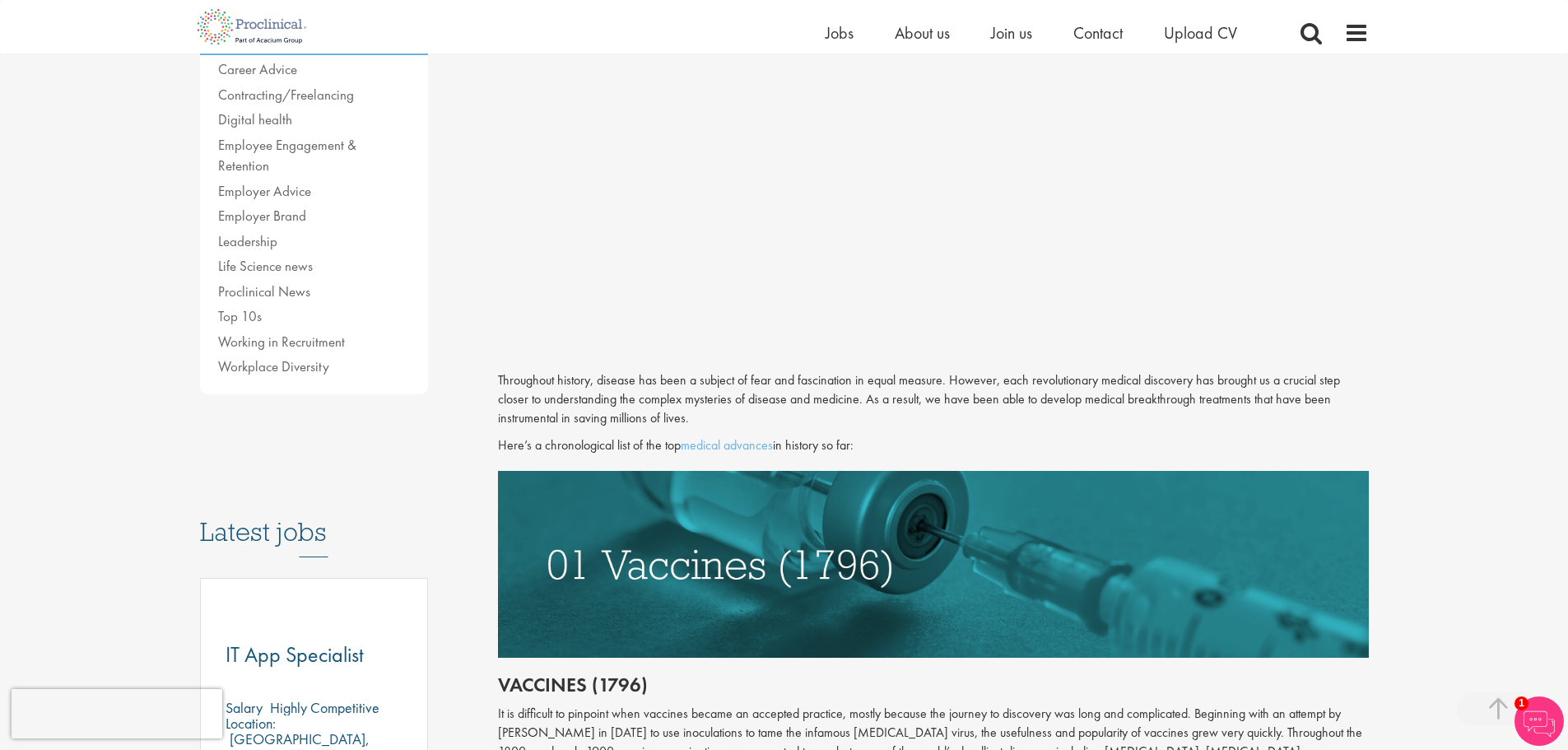
scroll to position [658, 0]
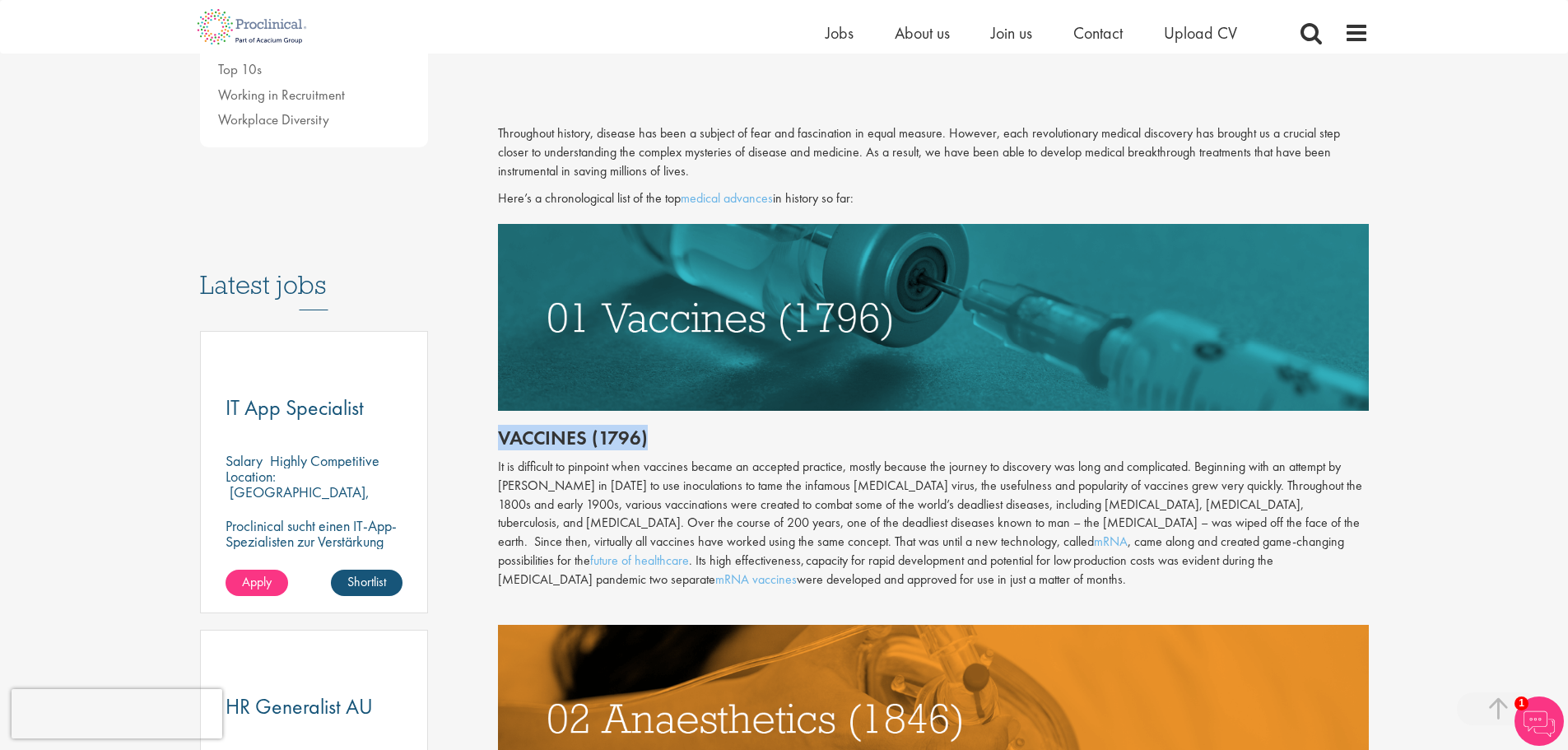
drag, startPoint x: 498, startPoint y: 439, endPoint x: 649, endPoint y: 439, distance: 151.0
click at [649, 439] on h2 "Vaccines (1796)" at bounding box center [933, 437] width 871 height 21
copy h2 "Vaccines (1796)"
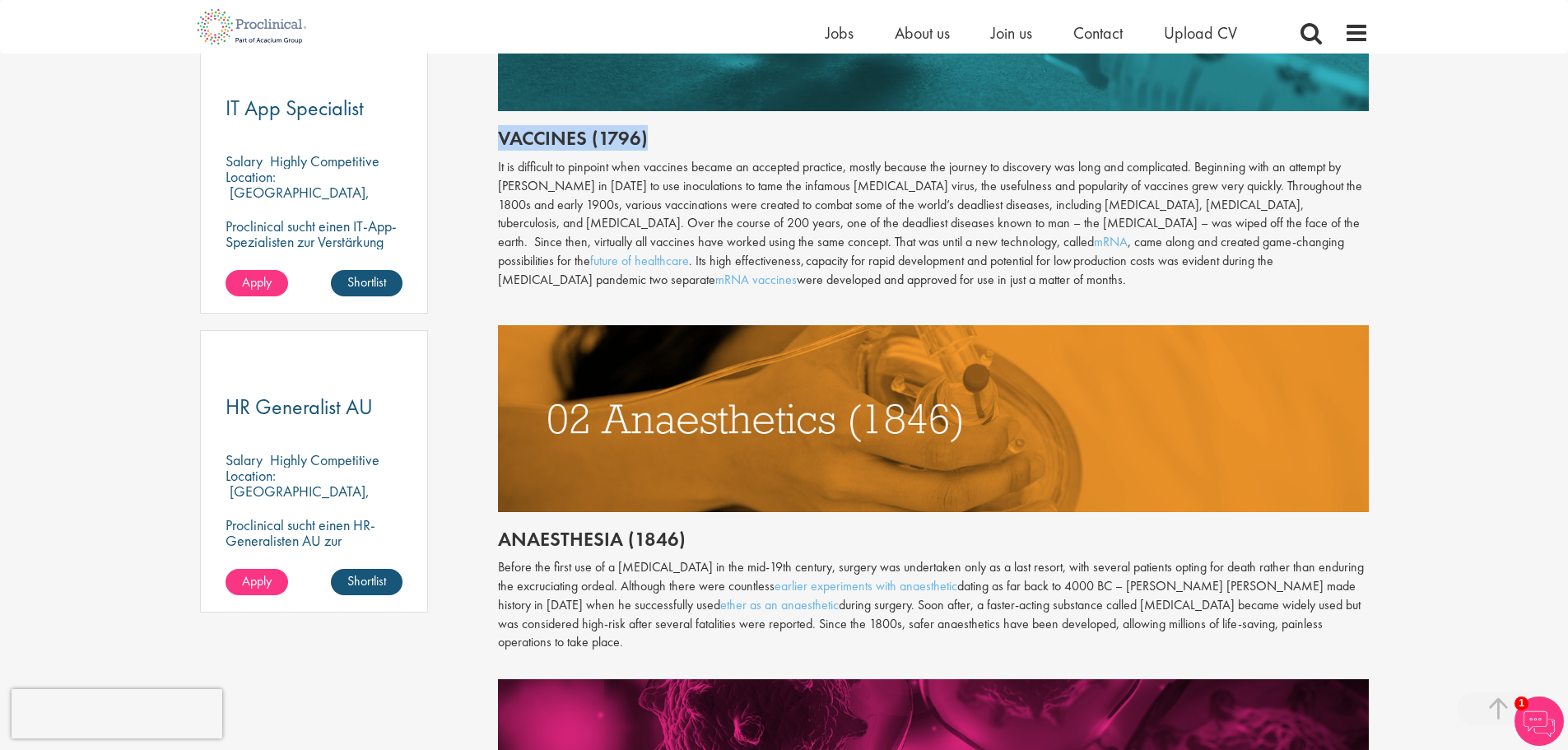
scroll to position [988, 0]
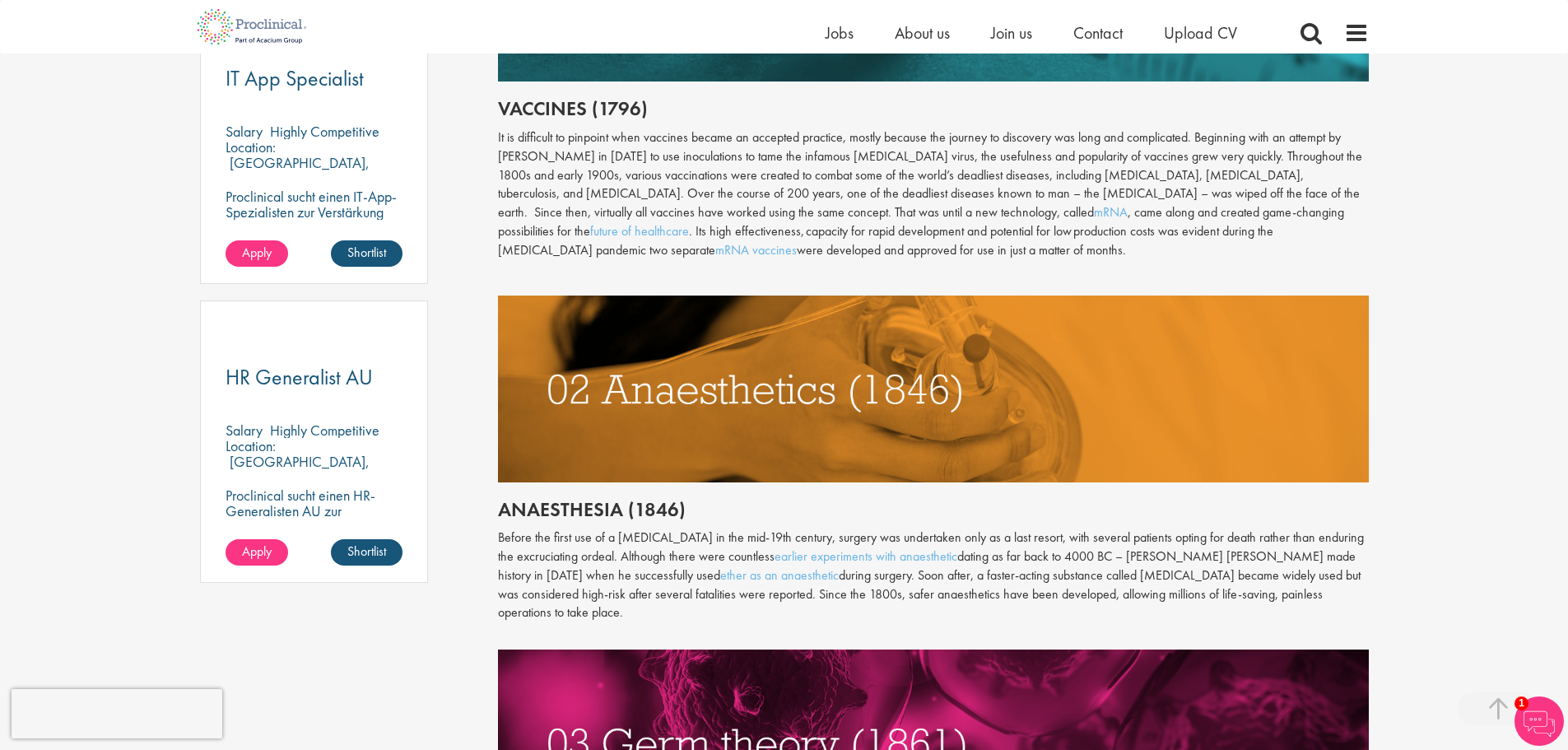
drag, startPoint x: 500, startPoint y: 511, endPoint x: 684, endPoint y: 515, distance: 184.0
click at [684, 515] on h2 "Anaesthesia (1846)" at bounding box center [933, 509] width 871 height 21
copy h2 "Anaesthesia (1846)"
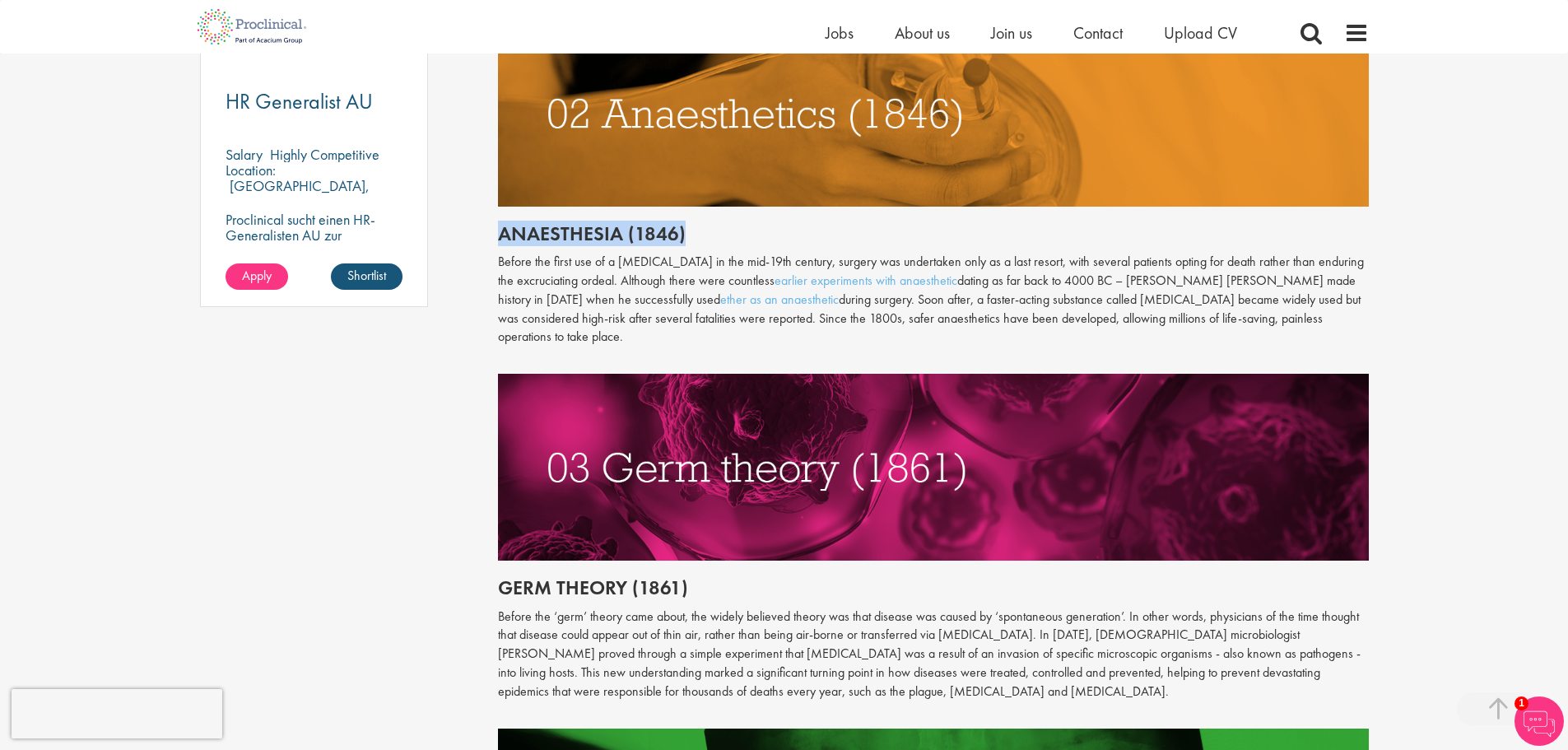
scroll to position [1318, 0]
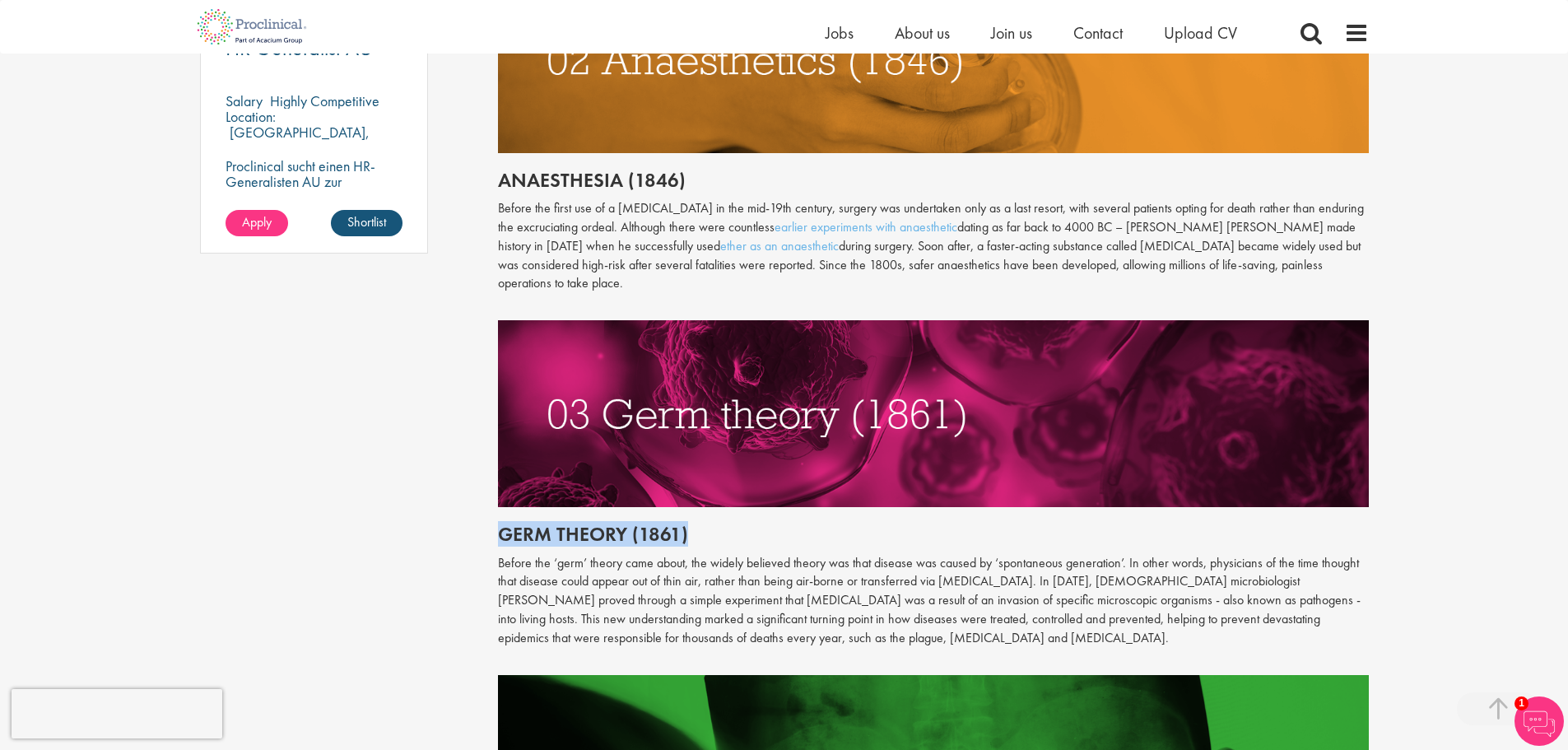
drag, startPoint x: 499, startPoint y: 512, endPoint x: 703, endPoint y: 515, distance: 204.0
click at [703, 524] on h2 "Germ theory (1861)" at bounding box center [933, 534] width 871 height 21
copy h2 "Germ theory (1861)"
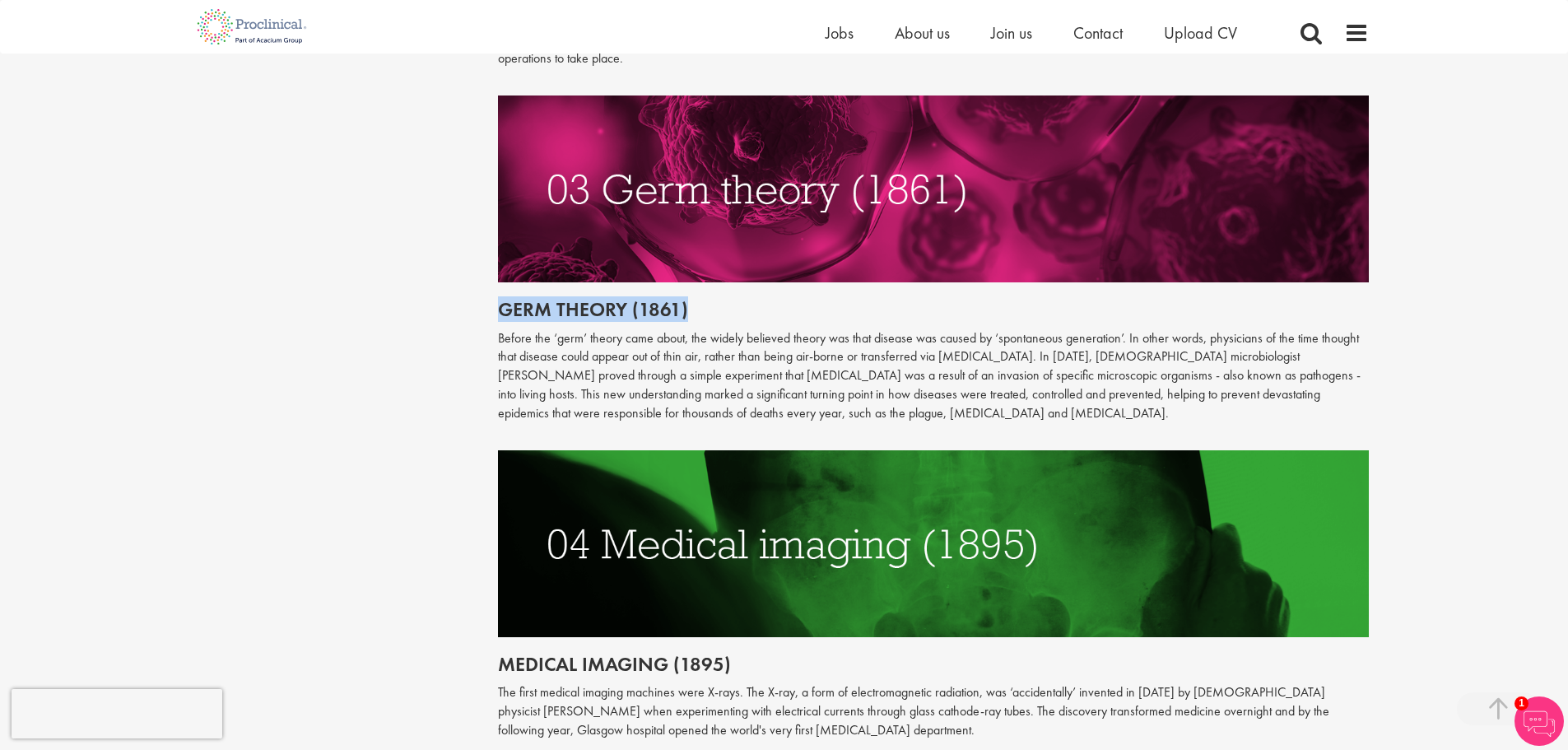
scroll to position [1565, 0]
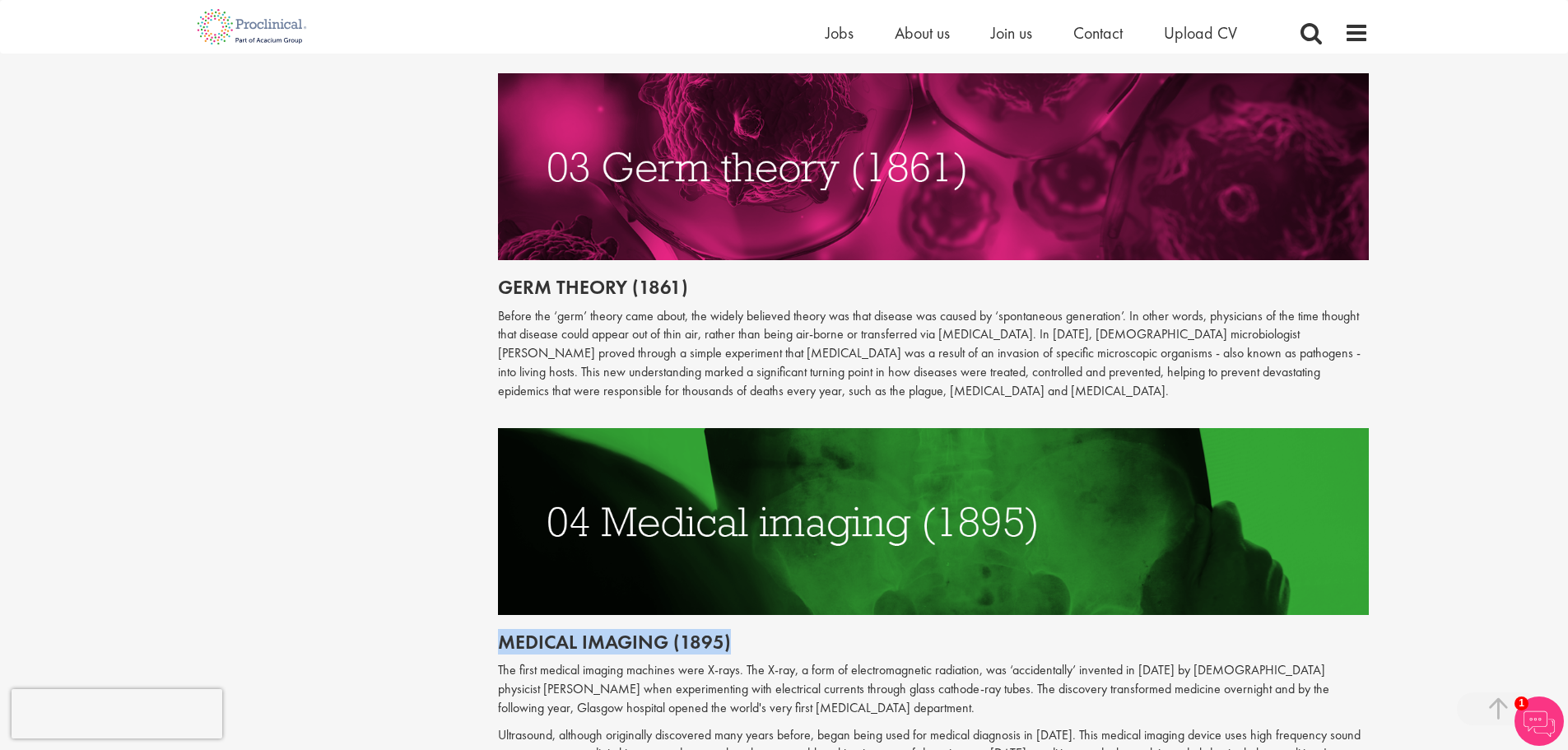
drag, startPoint x: 496, startPoint y: 623, endPoint x: 773, endPoint y: 625, distance: 277.0
copy h2 "Medical imaging (1895)"
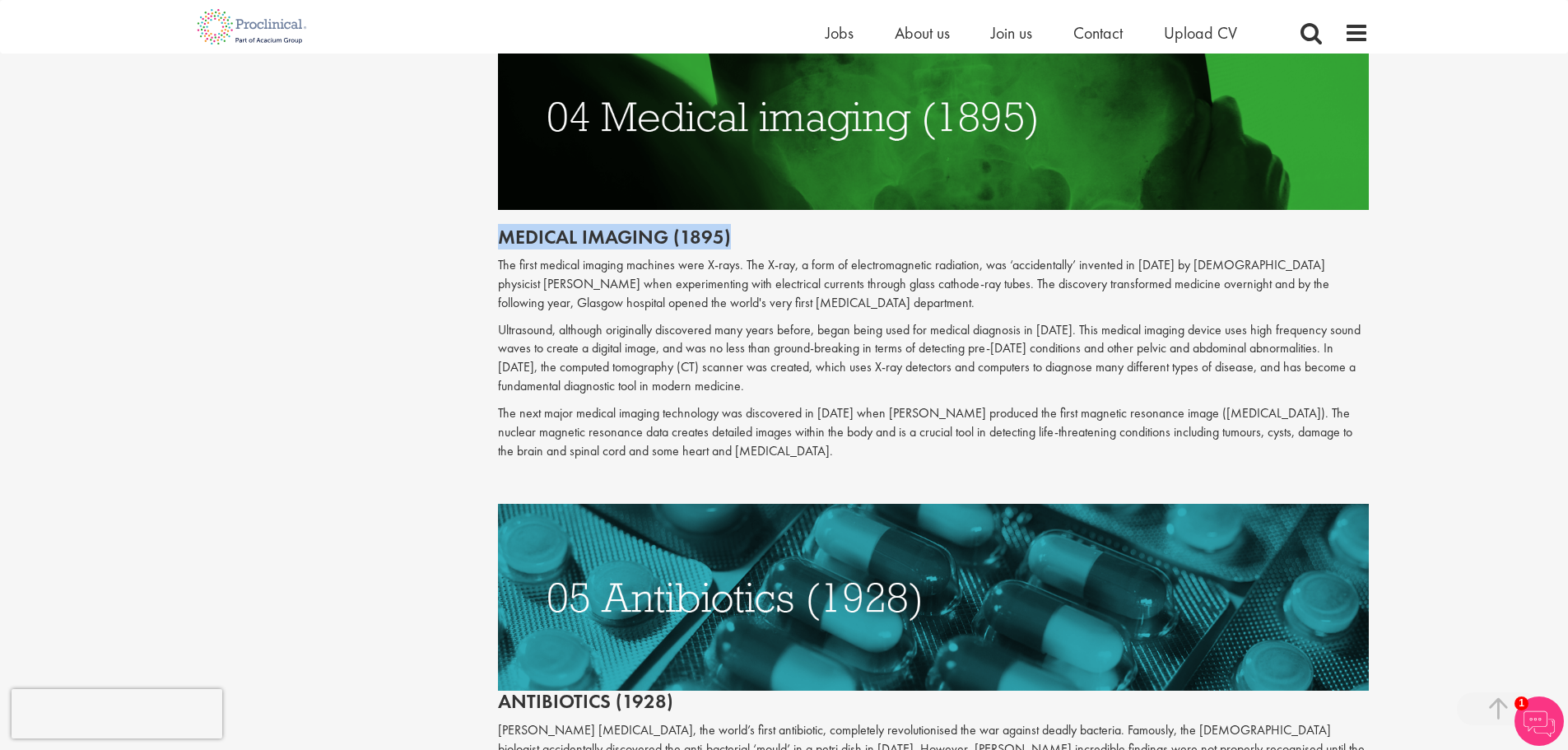
scroll to position [2140, 0]
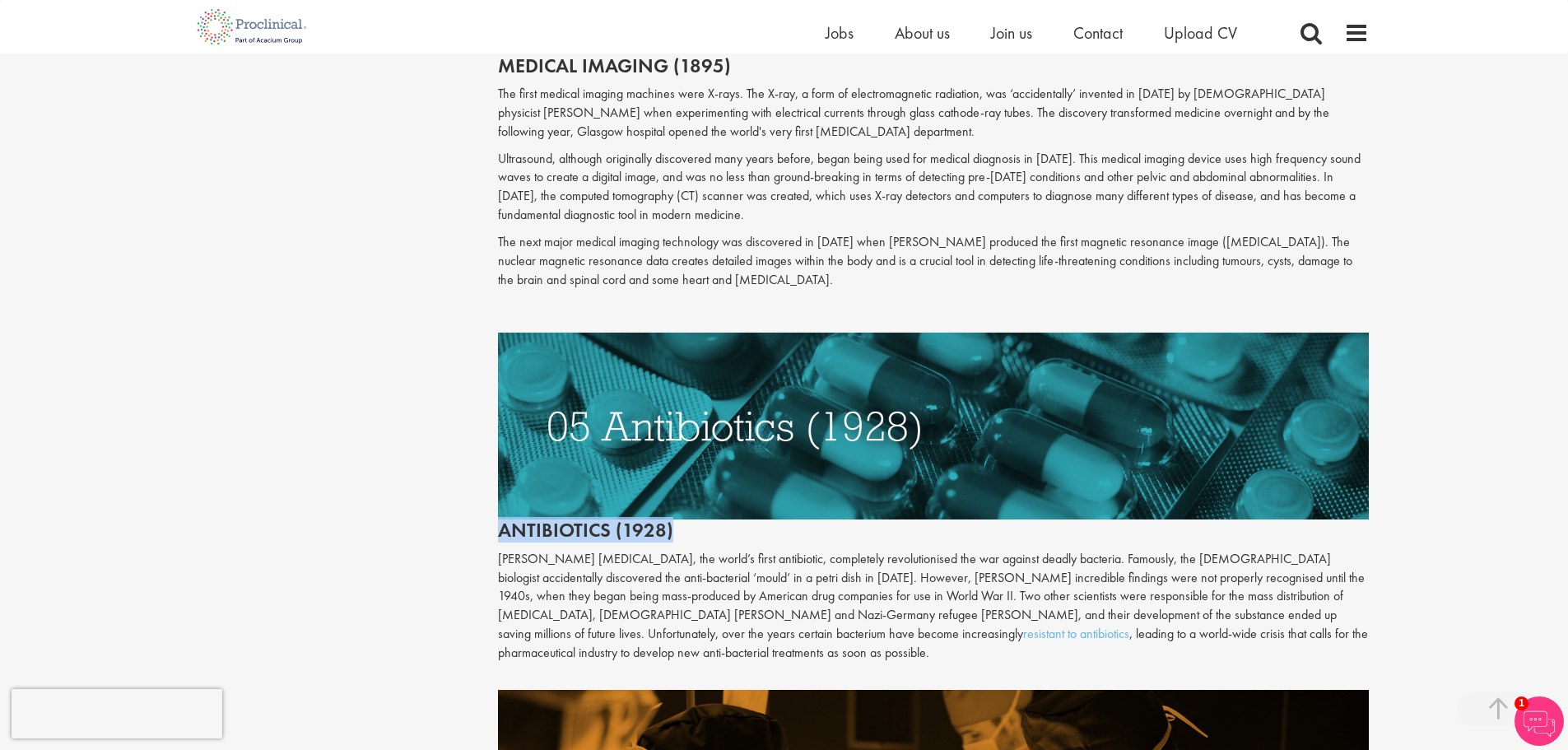
drag, startPoint x: 498, startPoint y: 512, endPoint x: 672, endPoint y: 511, distance: 174.0
click at [672, 511] on h2 "Antibiotics (1928)" at bounding box center [933, 436] width 871 height 208
copy h2 "Antibiotics (1928)"
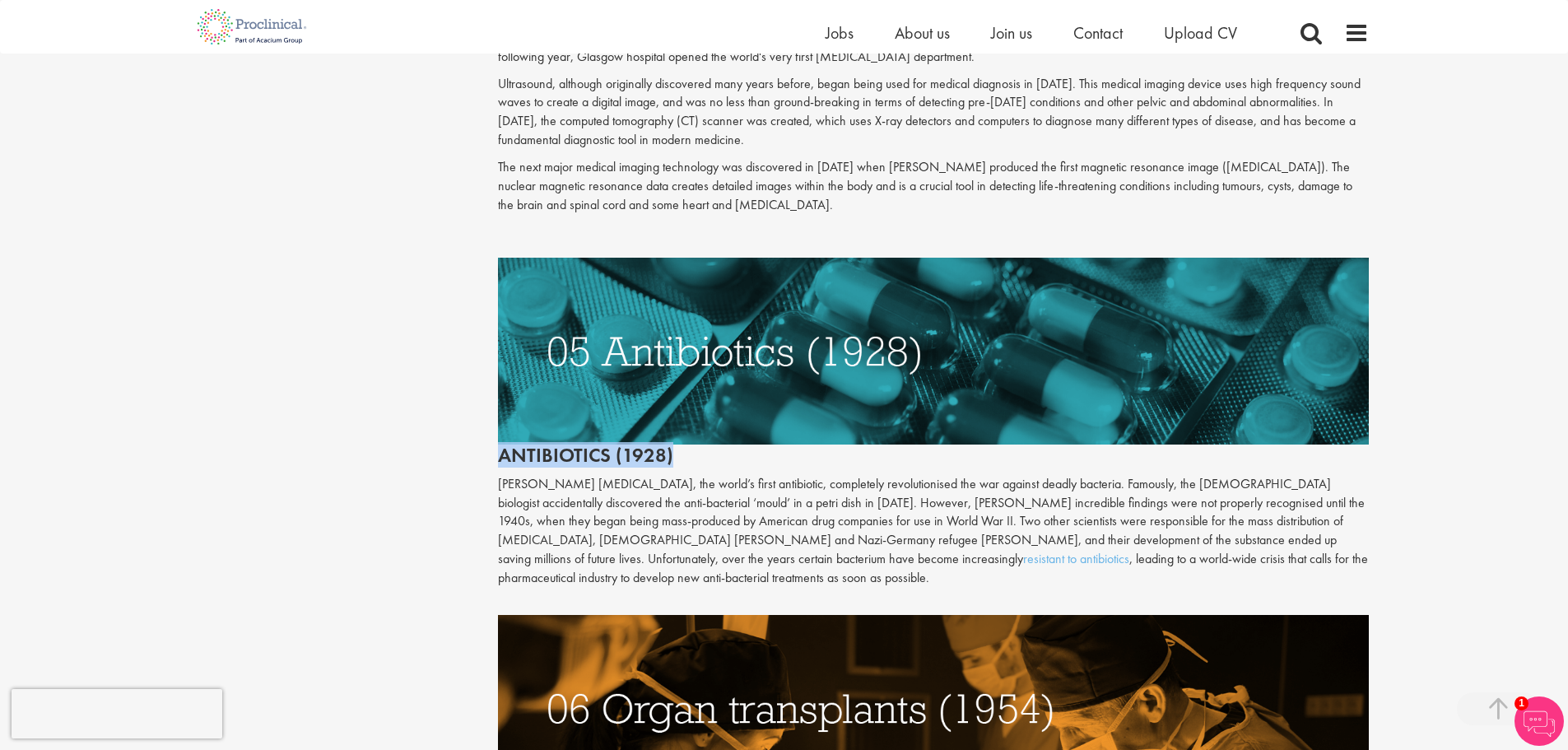
scroll to position [2470, 0]
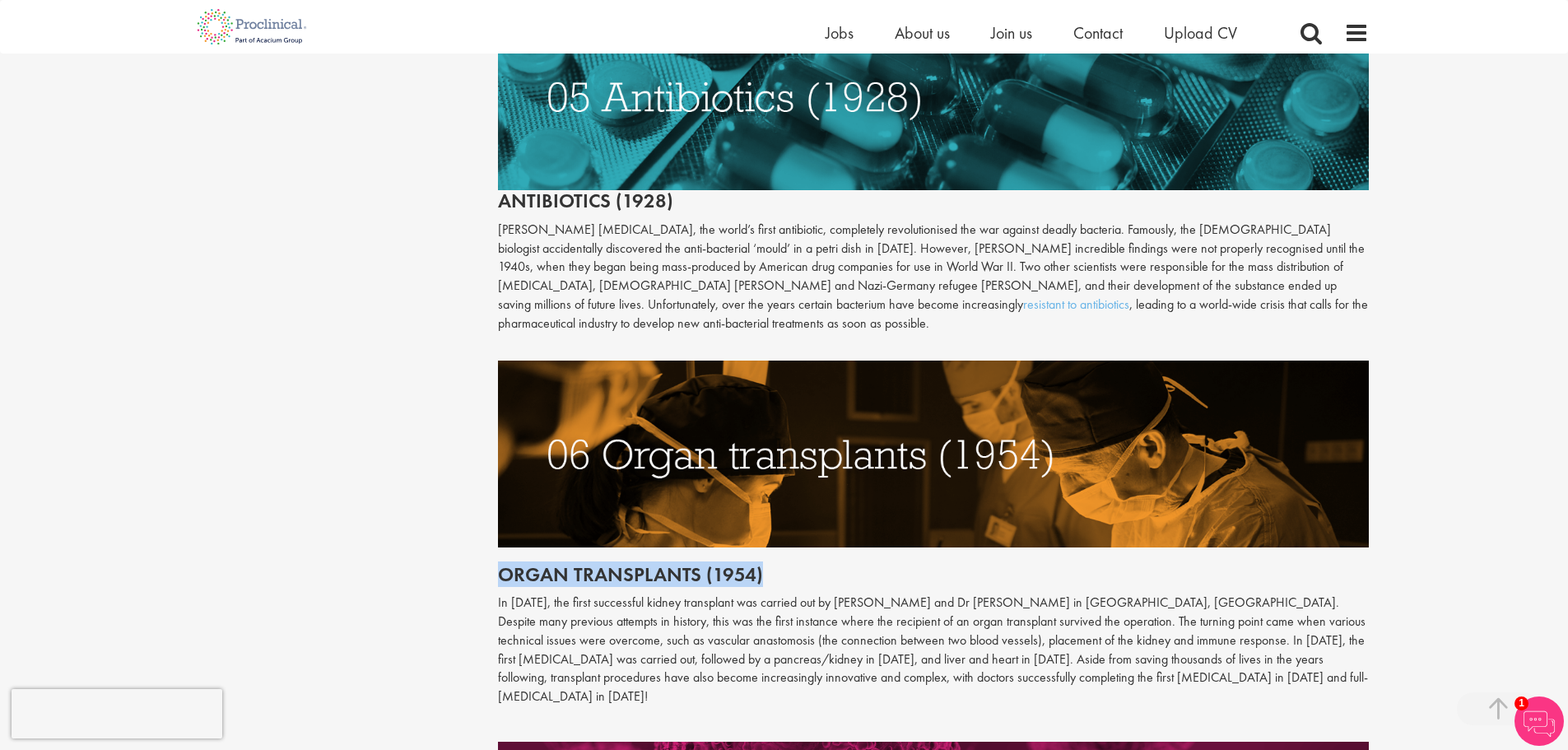
drag, startPoint x: 501, startPoint y: 552, endPoint x: 764, endPoint y: 559, distance: 263.1
click at [764, 564] on h2 "Organ transplants (1954)" at bounding box center [933, 574] width 871 height 21
copy h2 "Organ transplants (1954)"
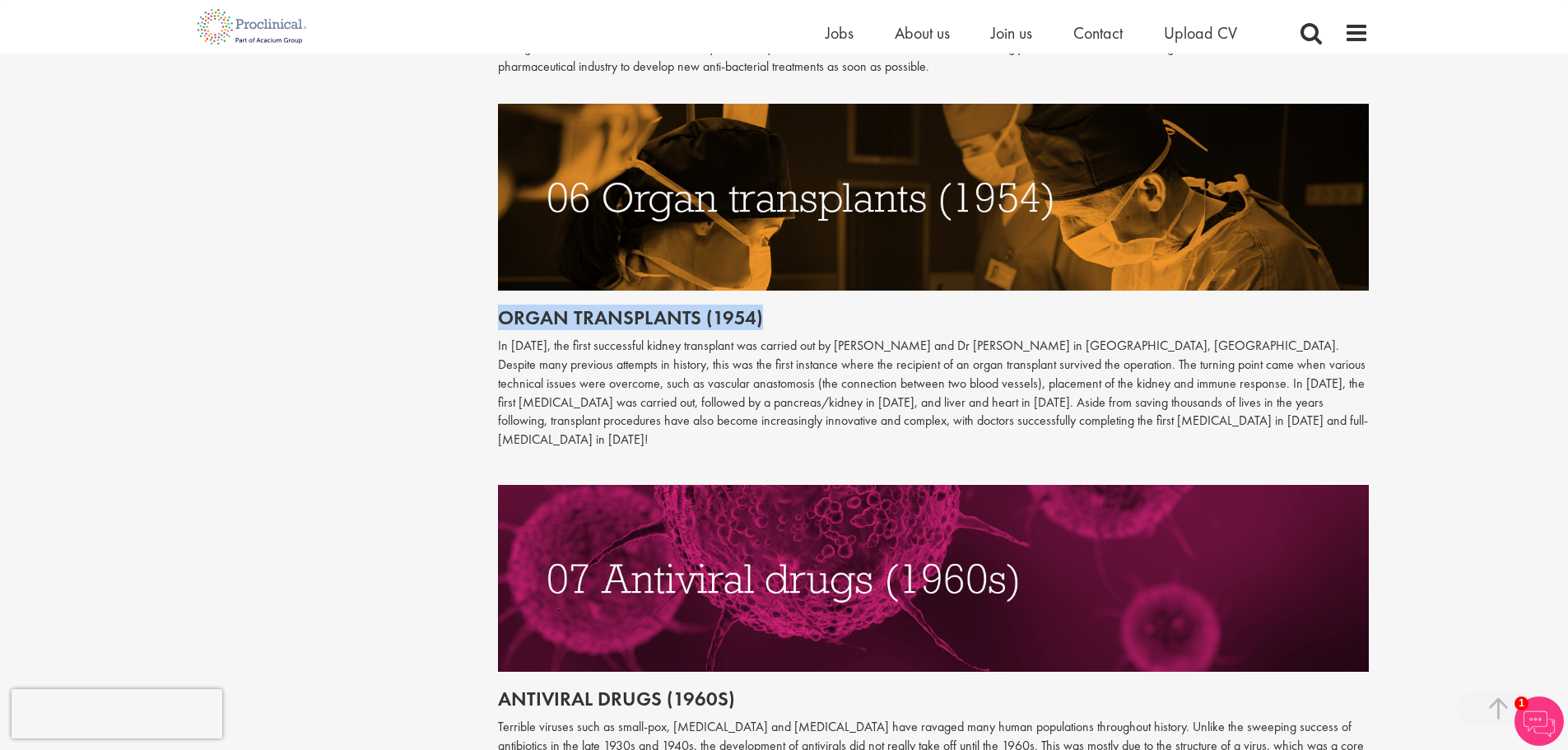
scroll to position [2800, 0]
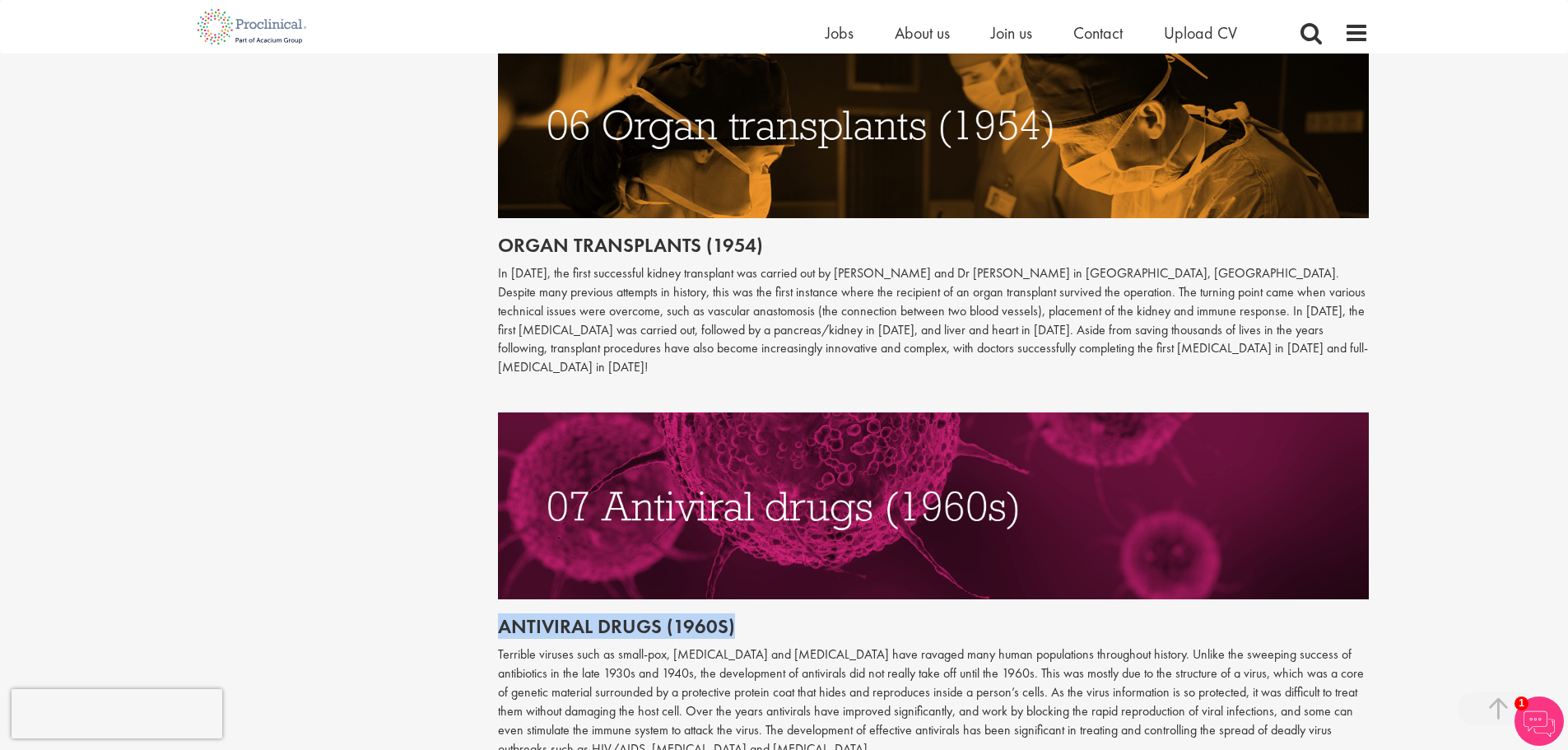
drag, startPoint x: 499, startPoint y: 587, endPoint x: 734, endPoint y: 587, distance: 235.0
click at [745, 616] on h2 "Antiviral drugs (1960s)" at bounding box center [933, 625] width 871 height 21
copy span "Antiviral drugs (1960s)"
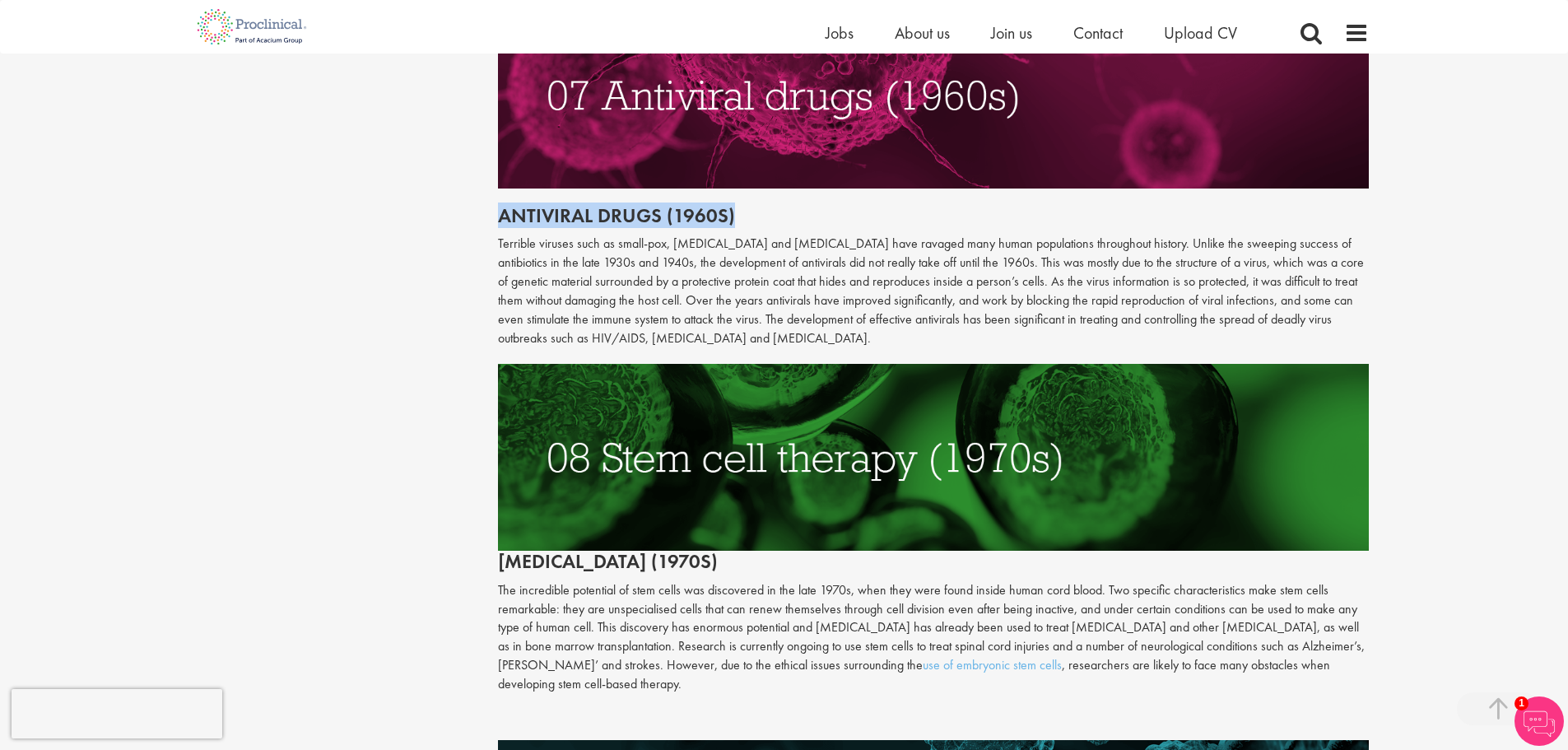
scroll to position [3211, 0]
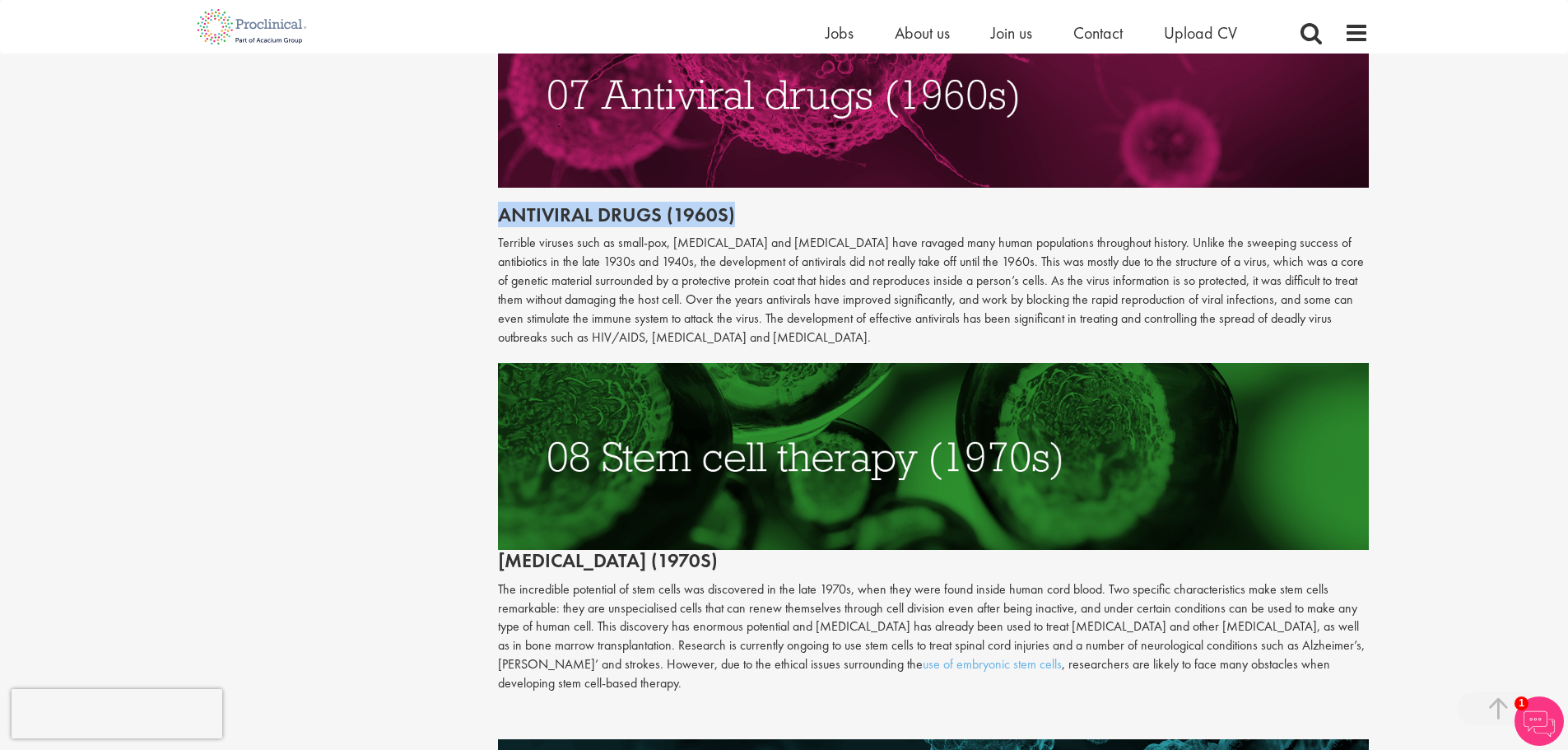
drag, startPoint x: 499, startPoint y: 520, endPoint x: 758, endPoint y: 526, distance: 259.1
click at [758, 526] on h2 "[MEDICAL_DATA] (1970s)" at bounding box center [933, 467] width 871 height 208
copy h2 "[MEDICAL_DATA] (1970s)"
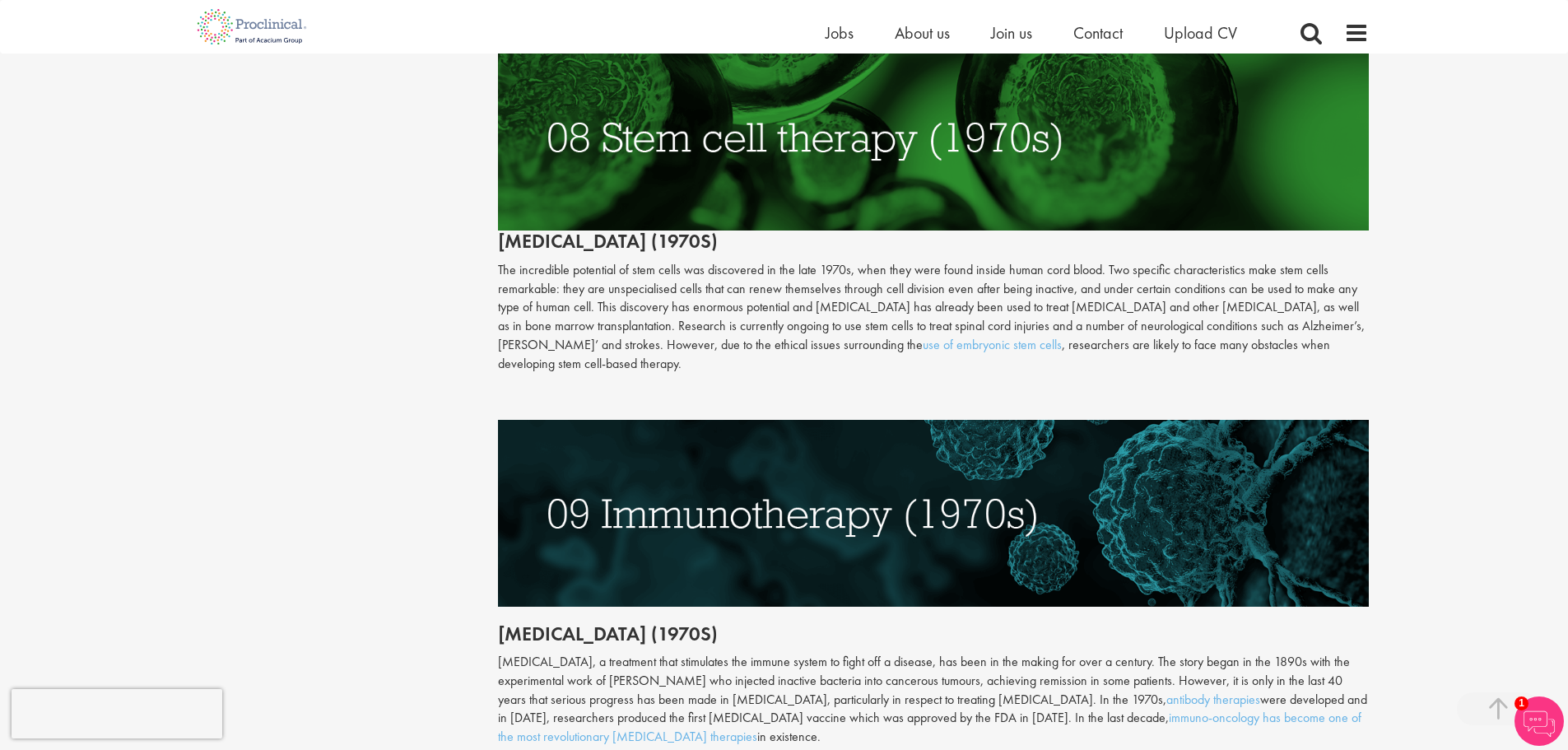
scroll to position [3541, 0]
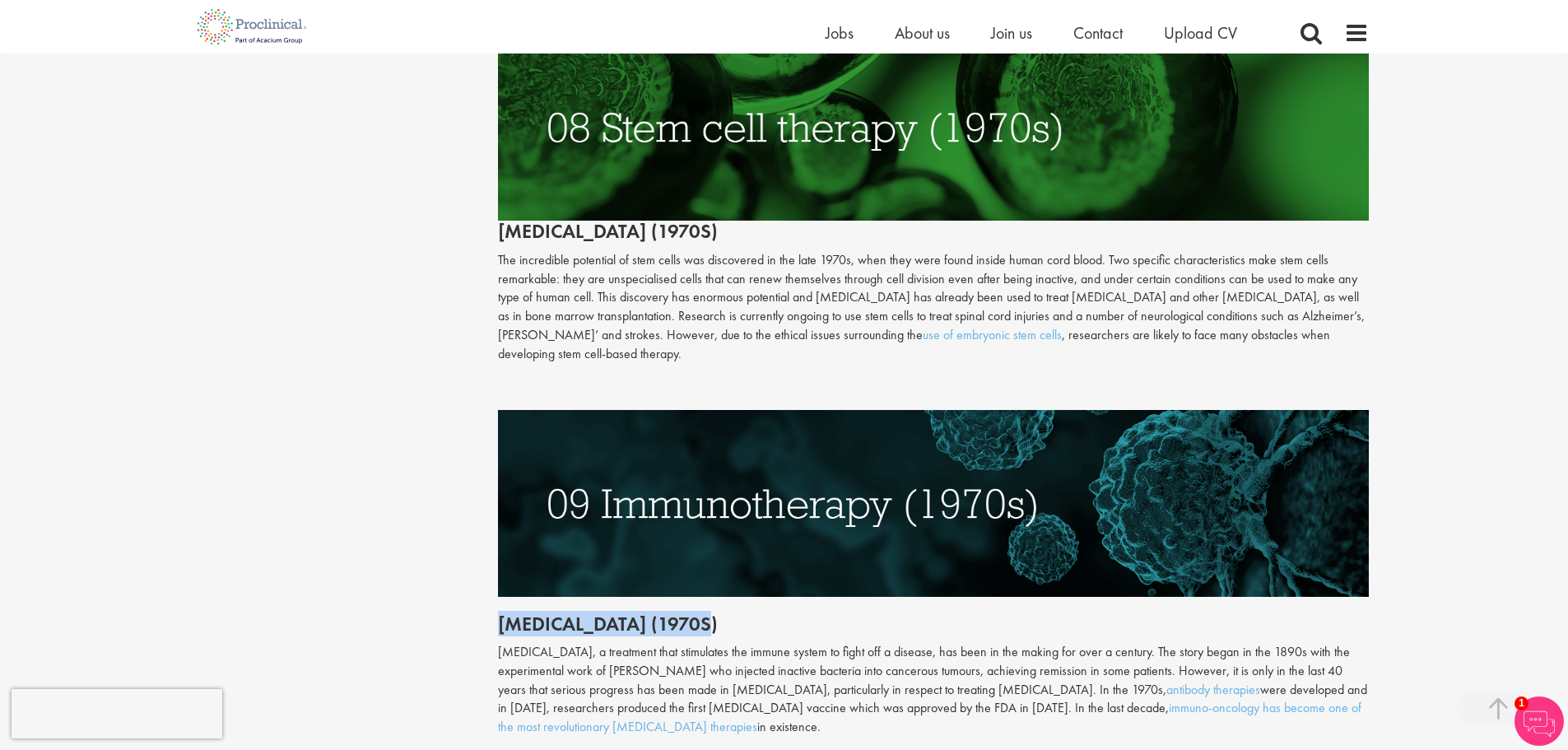
drag, startPoint x: 496, startPoint y: 585, endPoint x: 743, endPoint y: 583, distance: 247.0
copy h2 "[MEDICAL_DATA] (1970s)"
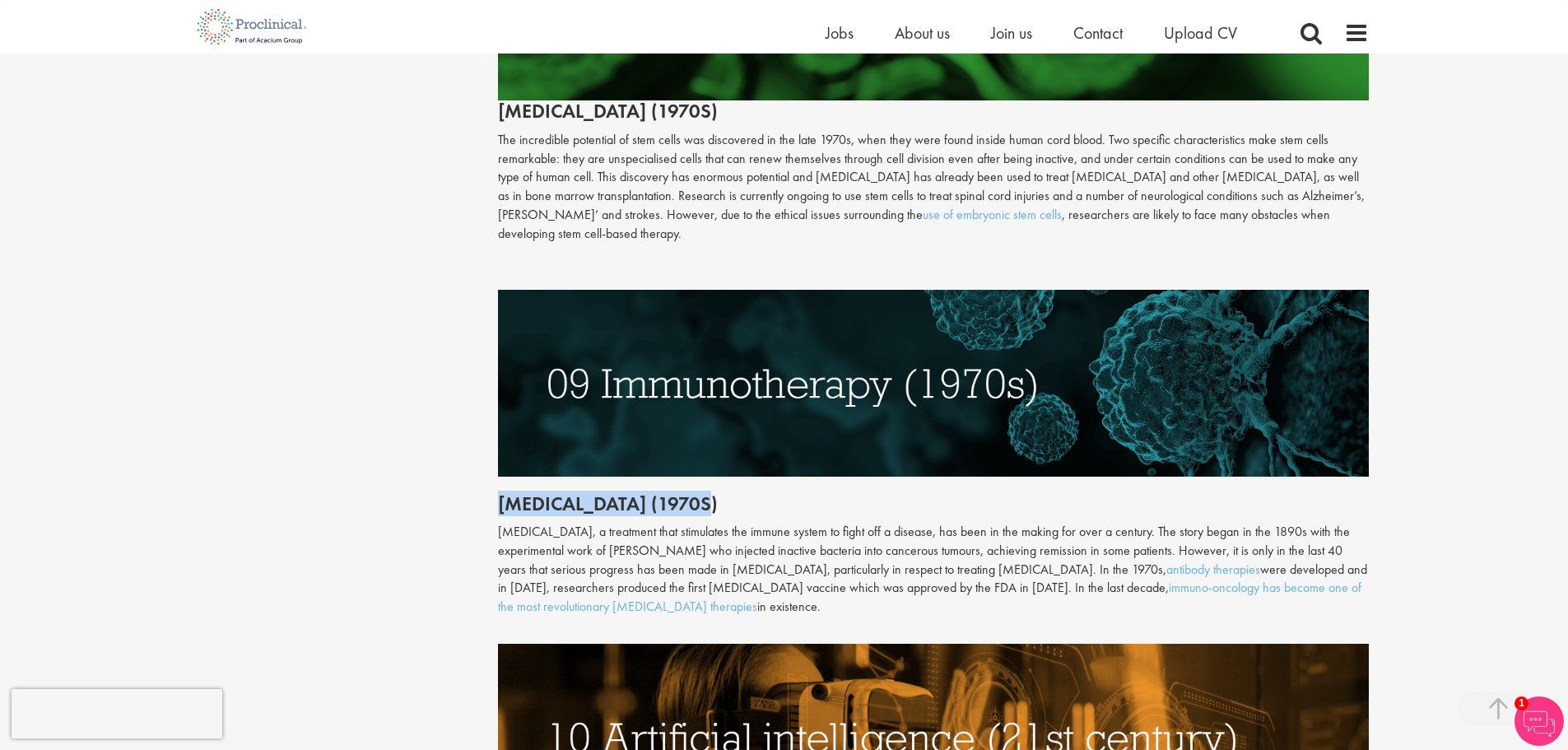
scroll to position [3870, 0]
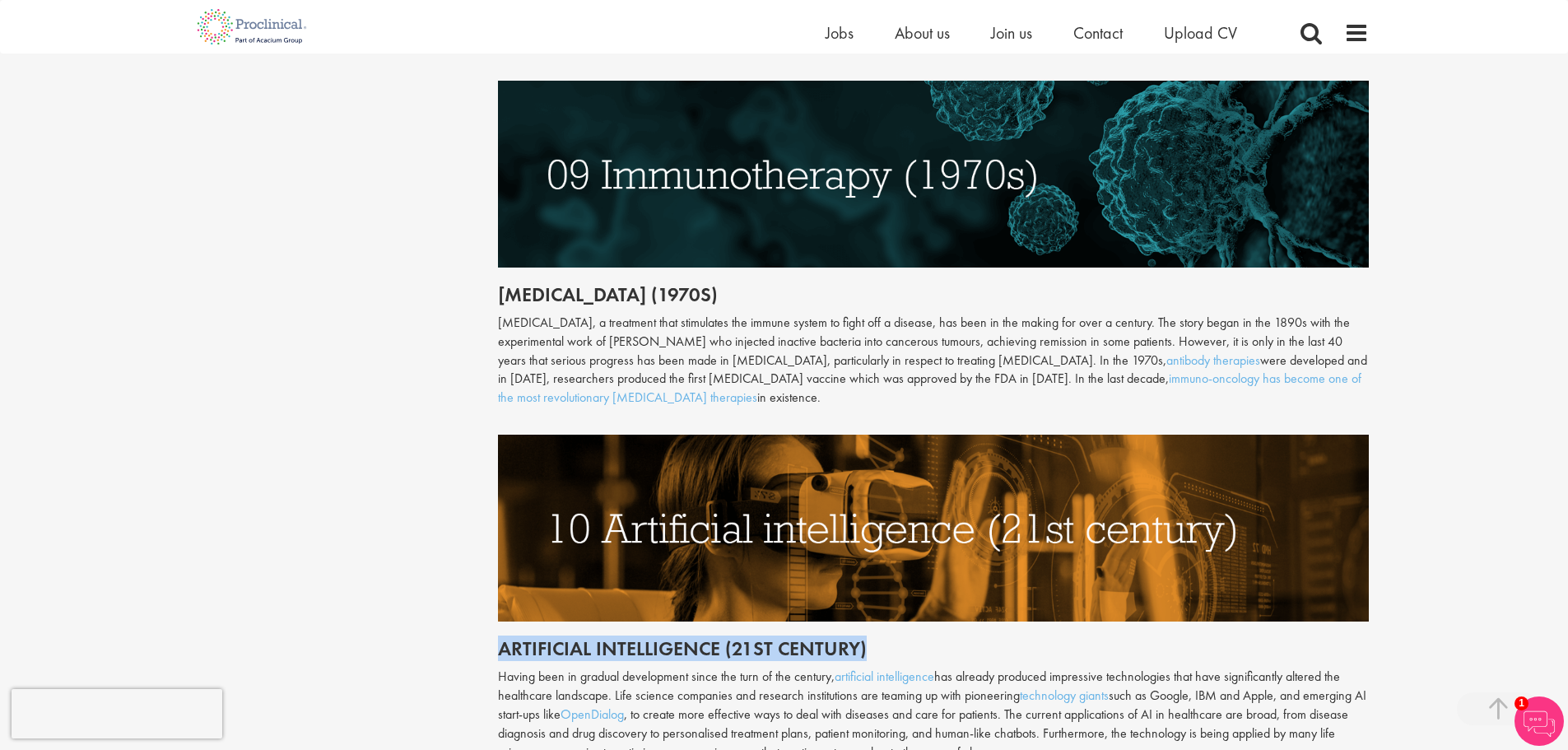
drag, startPoint x: 501, startPoint y: 612, endPoint x: 865, endPoint y: 613, distance: 364.0
click at [871, 638] on h2 "Artificial intelligence (21st century)" at bounding box center [933, 648] width 871 height 21
copy h2 "Artificial intelligence (21st century)"
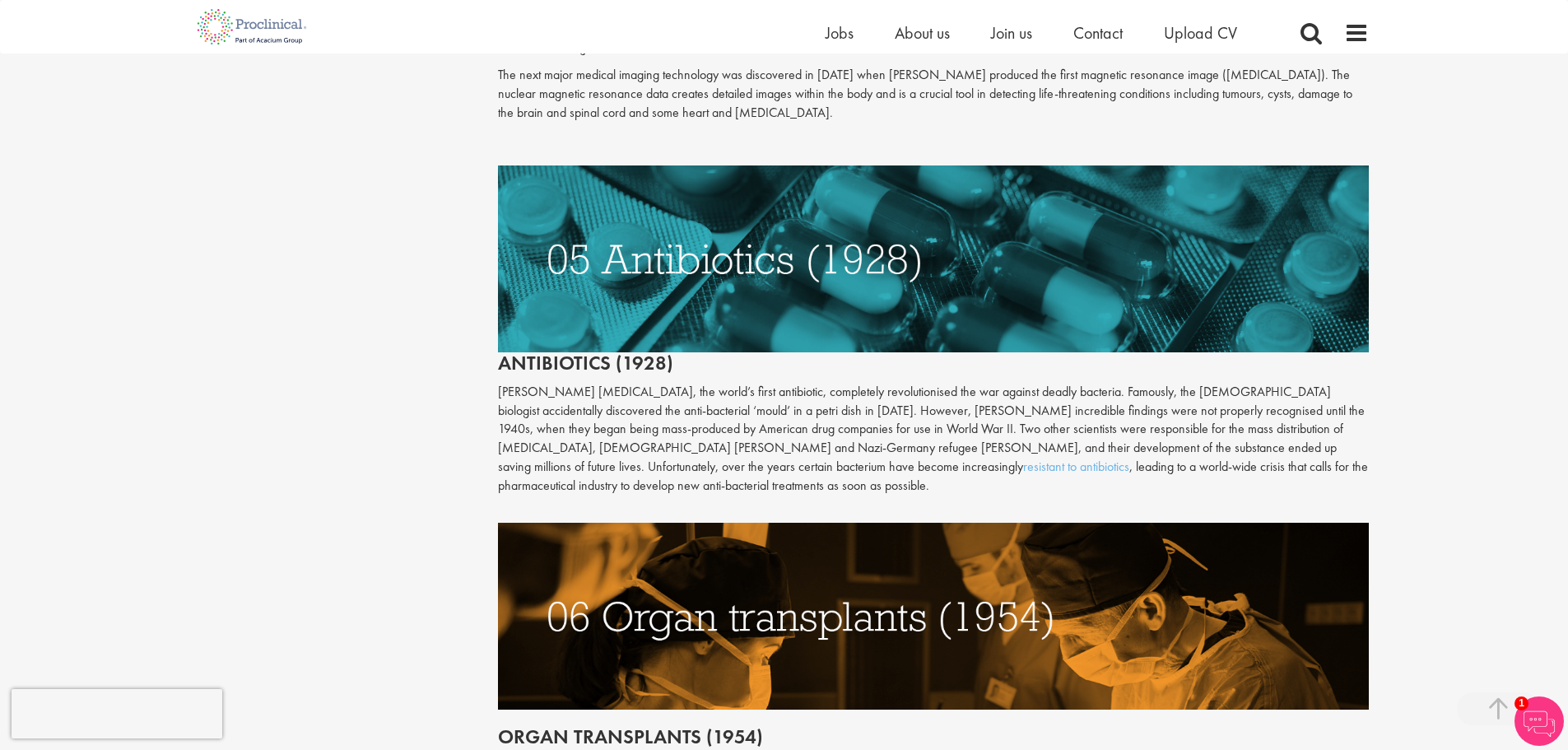
scroll to position [2306, 0]
